Goal: Task Accomplishment & Management: Use online tool/utility

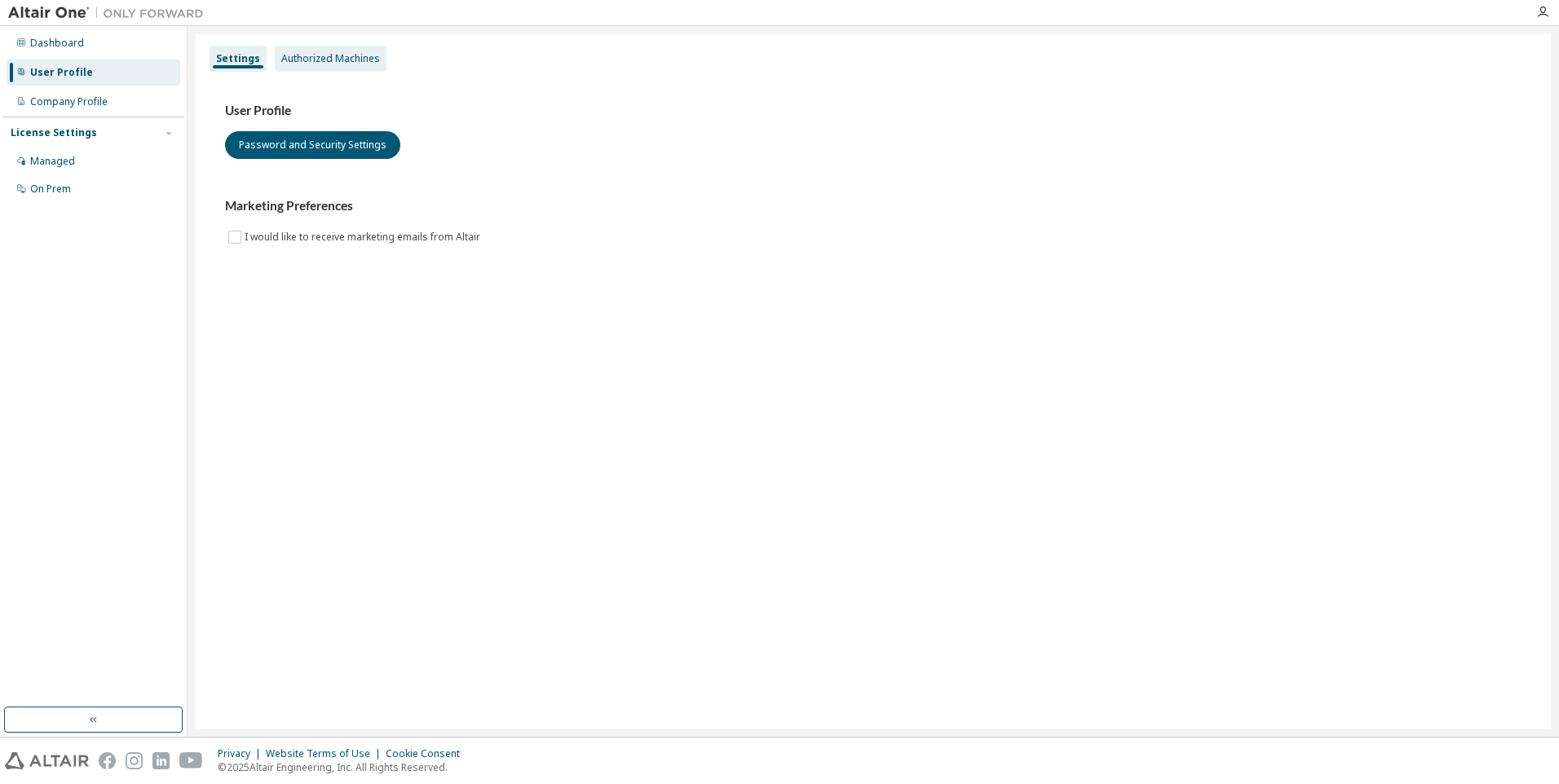
click at [353, 57] on div "Authorized Machines" at bounding box center [330, 58] width 99 height 13
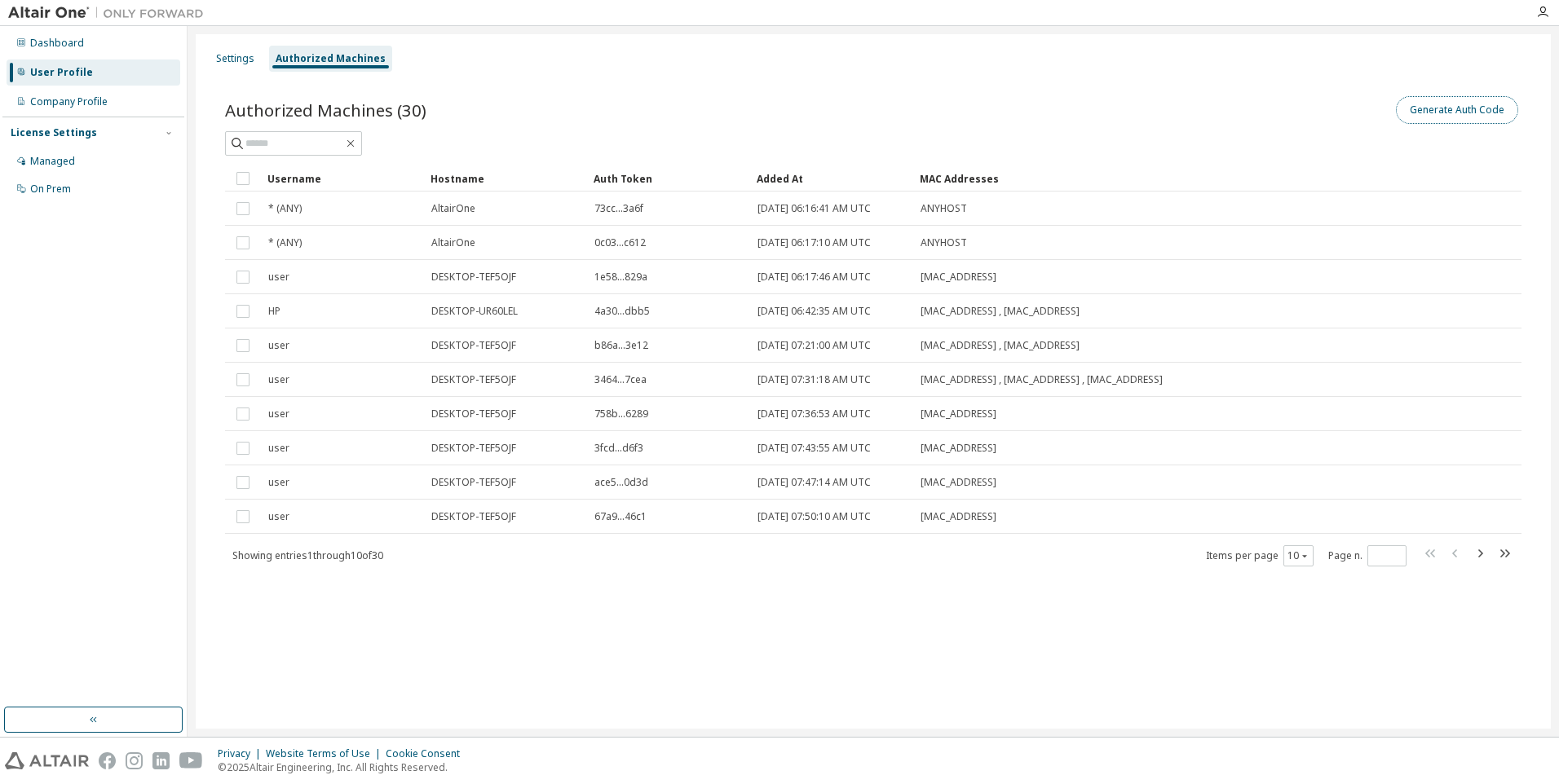
click at [1450, 113] on button "Generate Auth Code" at bounding box center [1457, 110] width 122 height 28
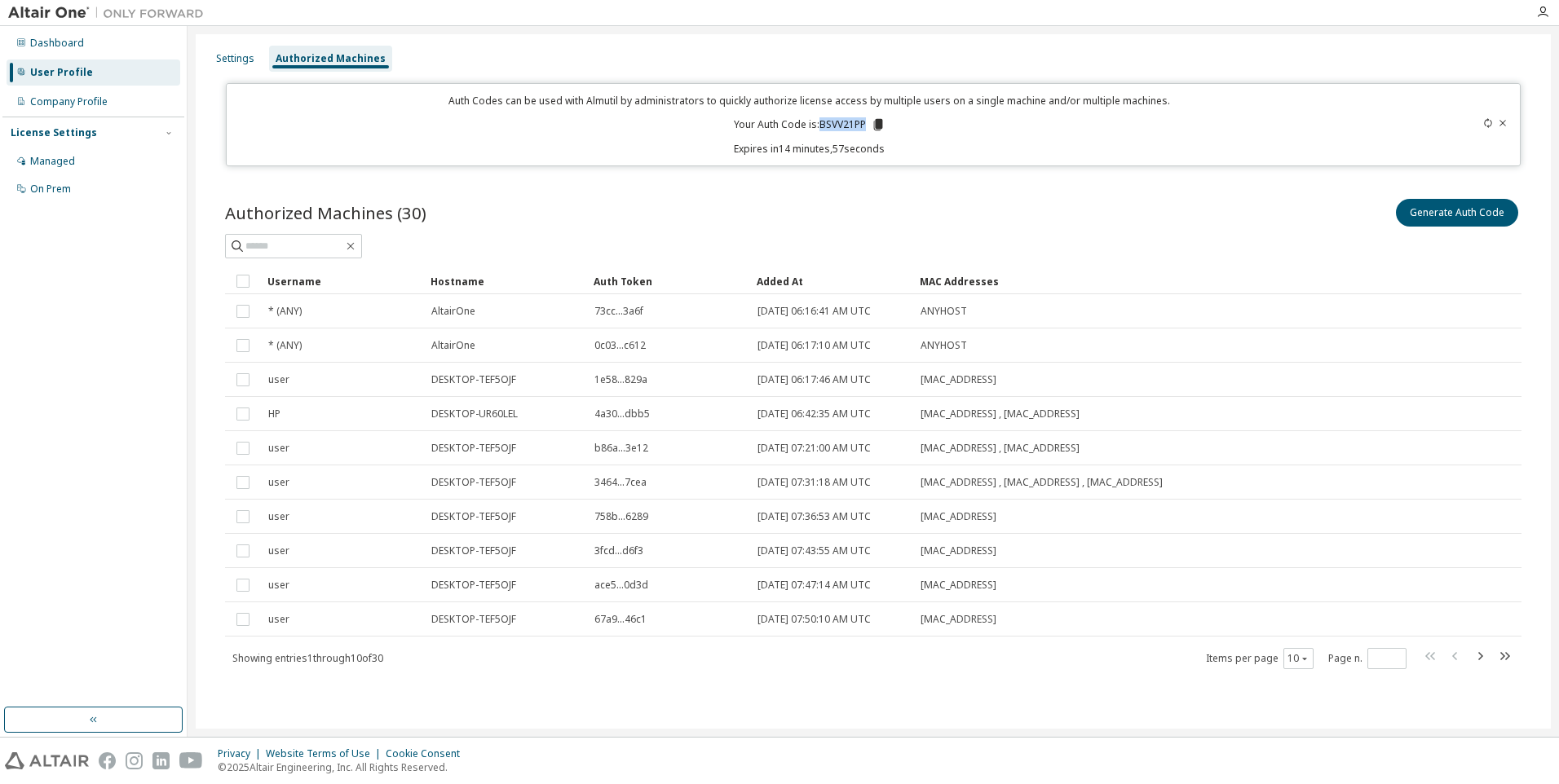
drag, startPoint x: 819, startPoint y: 127, endPoint x: 865, endPoint y: 125, distance: 46.0
click at [865, 125] on p "Your Auth Code is: BSVV21PP" at bounding box center [810, 124] width 151 height 14
copy p "BSVV21PP"
click at [1543, 14] on icon "button" at bounding box center [1542, 12] width 13 height 13
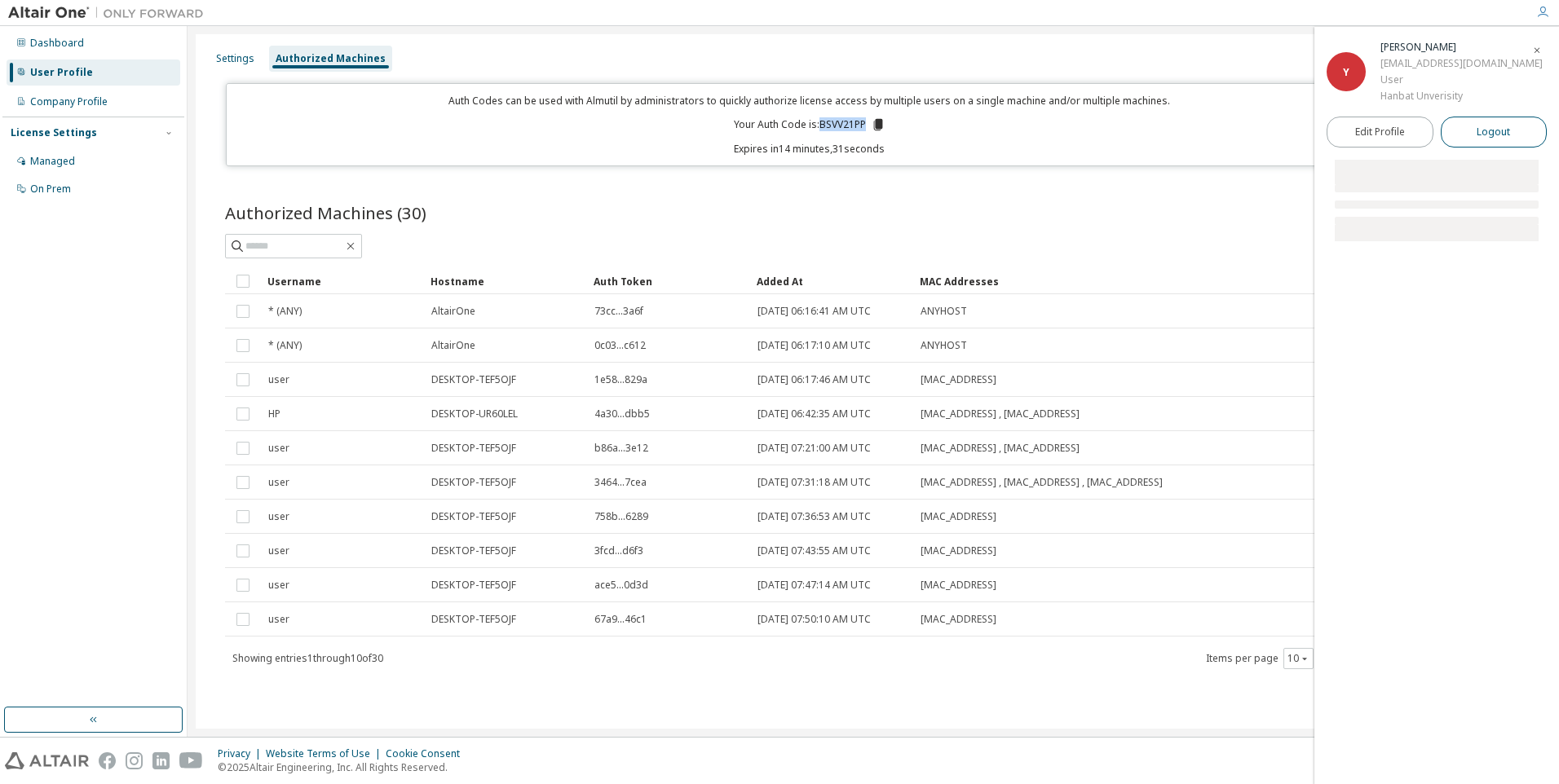
click at [1500, 133] on span "Logout" at bounding box center [1493, 132] width 33 height 16
